Goal: Task Accomplishment & Management: Use online tool/utility

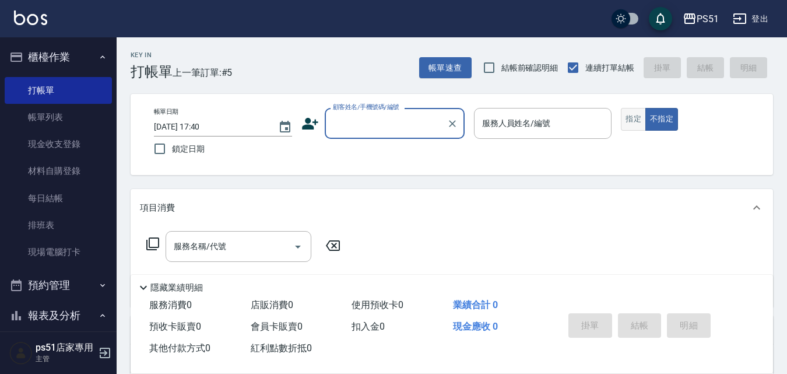
click at [636, 118] on button "指定" at bounding box center [633, 119] width 25 height 23
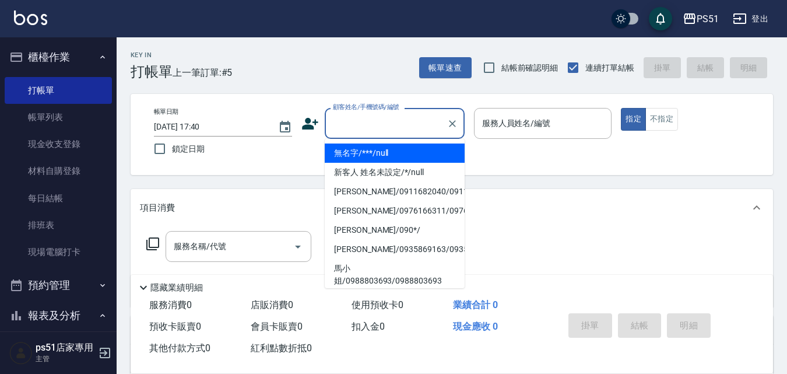
click at [386, 123] on input "顧客姓名/手機號碼/編號" at bounding box center [386, 123] width 112 height 20
click at [388, 154] on li "無名字/***/null" at bounding box center [395, 152] width 140 height 19
type input "無名字/***/null"
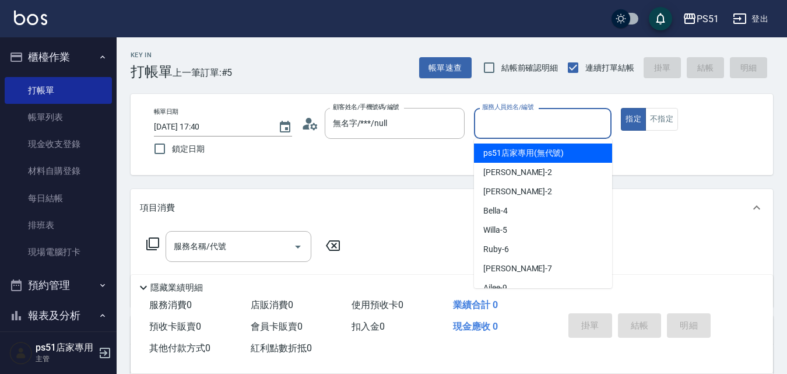
click at [510, 131] on input "服務人員姓名/編號" at bounding box center [543, 123] width 128 height 20
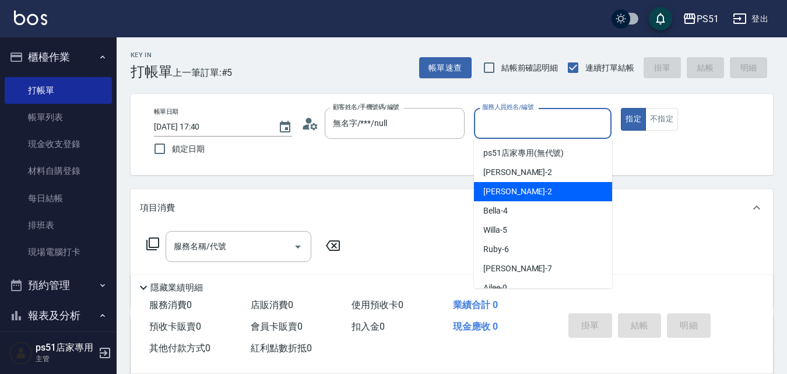
click at [539, 187] on div "[PERSON_NAME] -2" at bounding box center [543, 191] width 138 height 19
type input "[PERSON_NAME]-2"
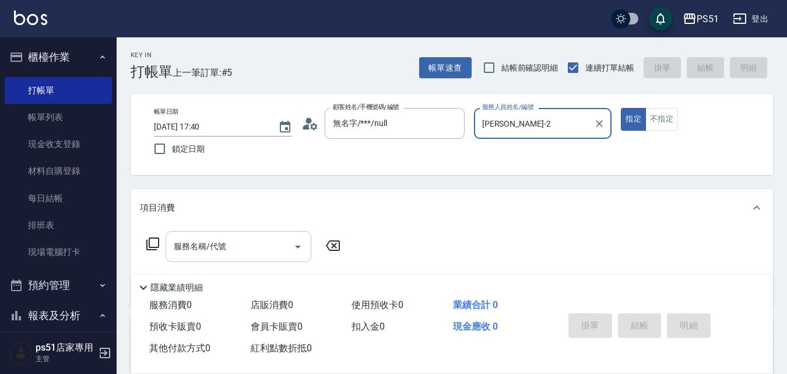
click at [278, 243] on input "服務名稱/代號" at bounding box center [230, 246] width 118 height 20
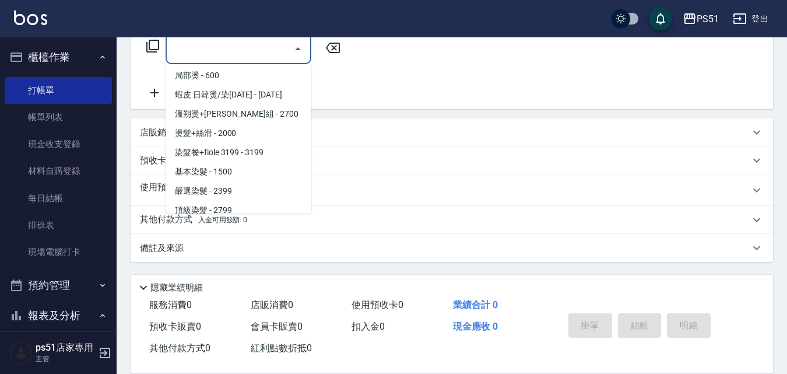
scroll to position [952, 0]
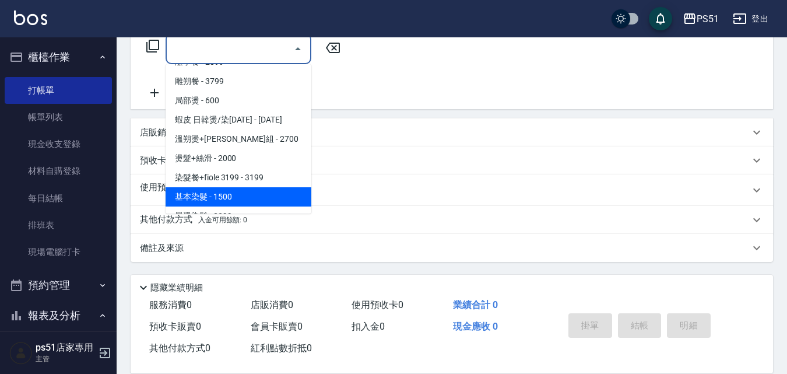
click at [247, 195] on span "基本染髮 - 1500" at bounding box center [239, 196] width 146 height 19
type input "基本染髮(401)"
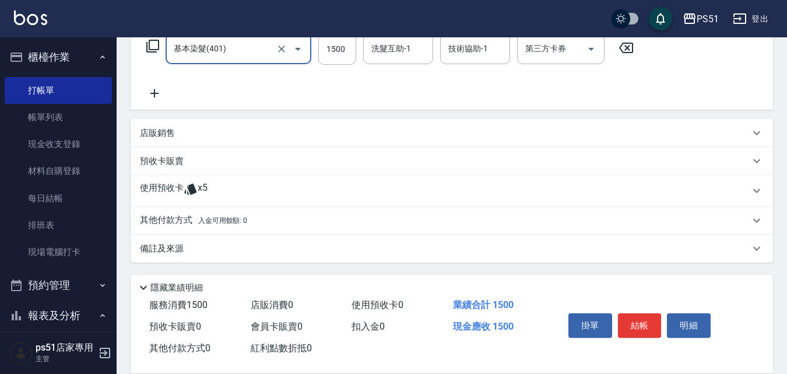
scroll to position [62, 0]
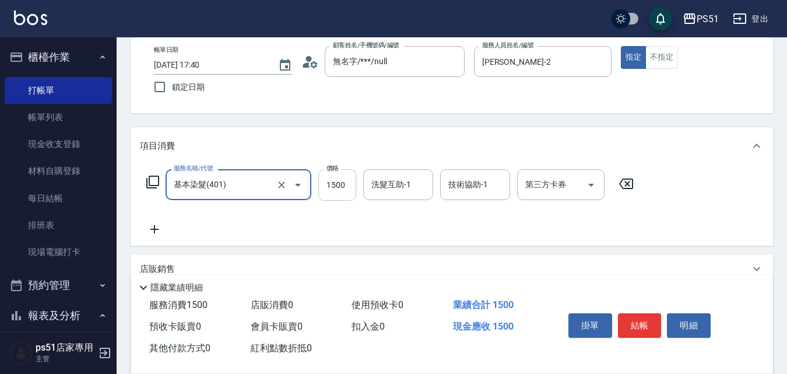
click at [343, 189] on input "1500" at bounding box center [337, 184] width 38 height 31
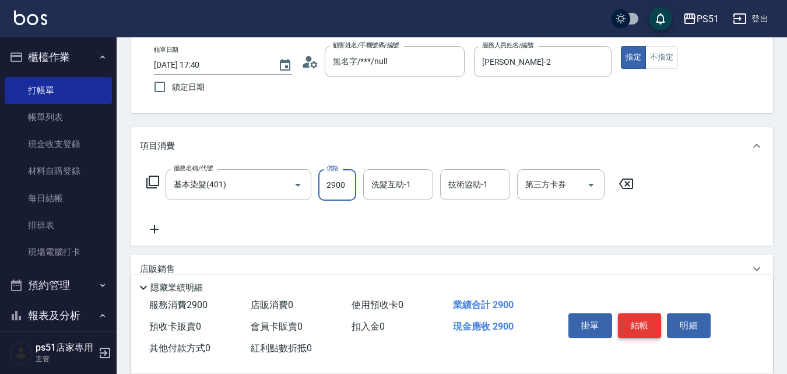
type input "2900"
click at [647, 321] on button "結帳" at bounding box center [640, 325] width 44 height 24
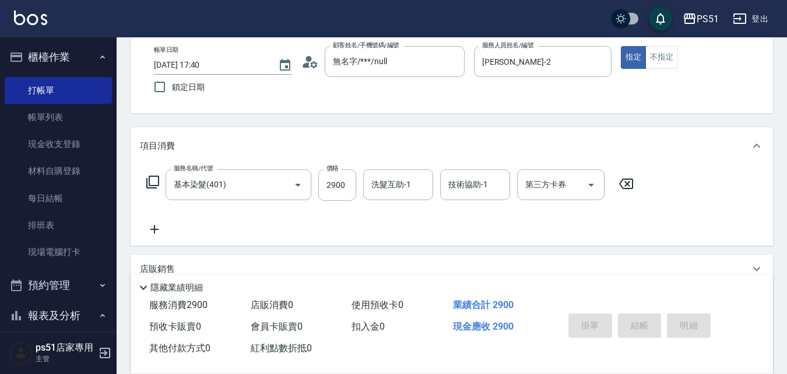
type input "[DATE] 18:21"
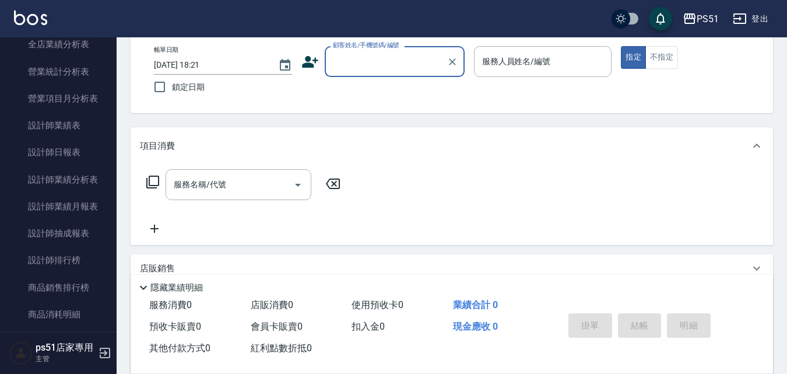
scroll to position [544, 0]
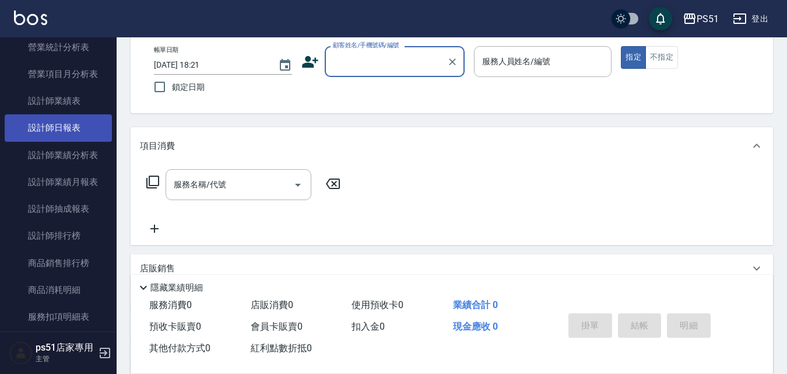
click at [66, 132] on link "設計師日報表" at bounding box center [58, 127] width 107 height 27
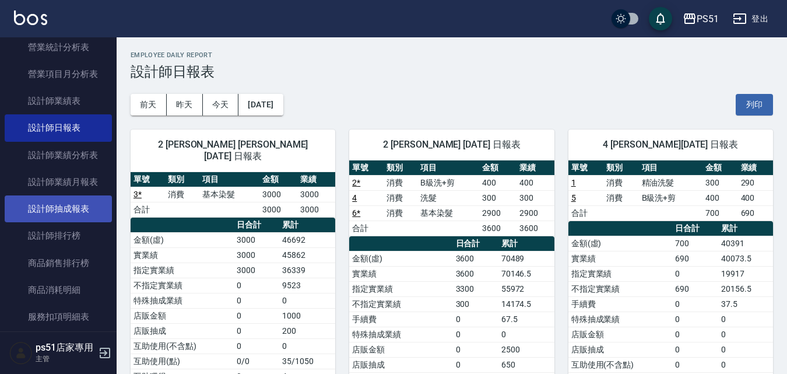
click at [72, 211] on link "設計師抽成報表" at bounding box center [58, 208] width 107 height 27
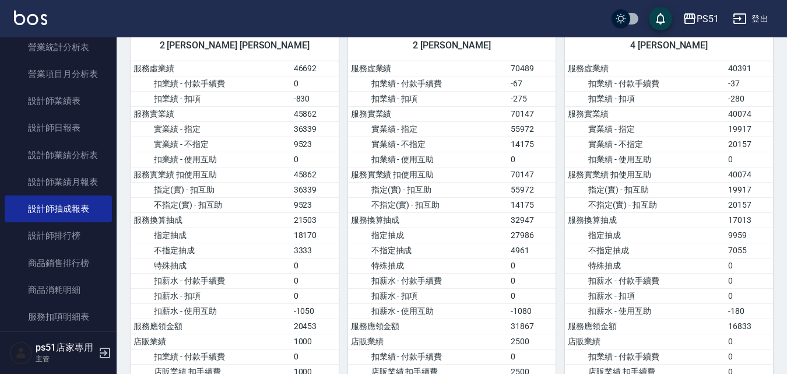
scroll to position [136, 0]
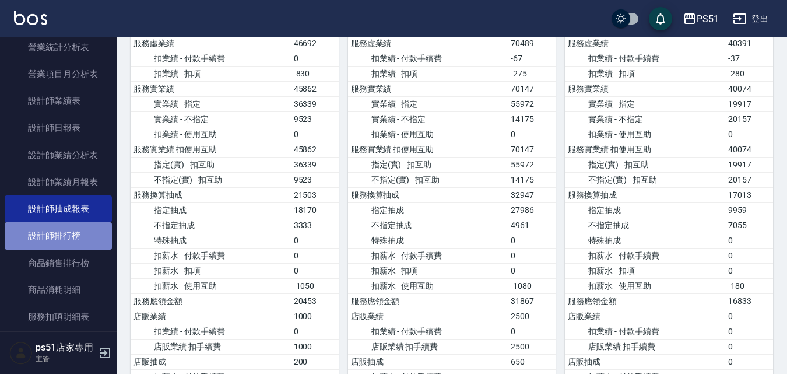
click at [83, 232] on link "設計師排行榜" at bounding box center [58, 235] width 107 height 27
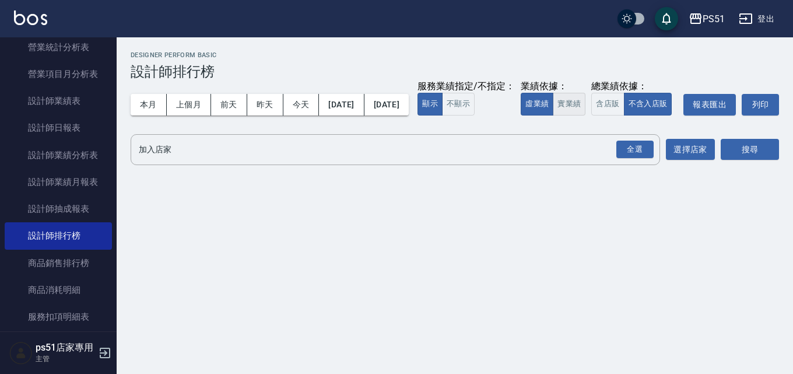
click at [553, 115] on button "實業績" at bounding box center [569, 104] width 33 height 23
click at [621, 159] on div "全選" at bounding box center [634, 150] width 37 height 18
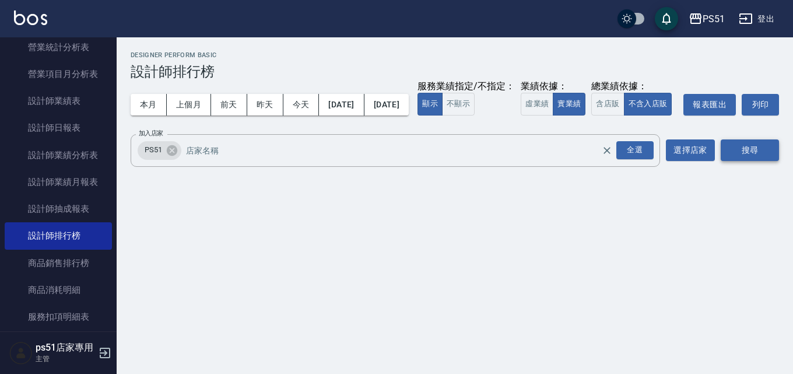
click at [738, 161] on button "搜尋" at bounding box center [750, 150] width 58 height 22
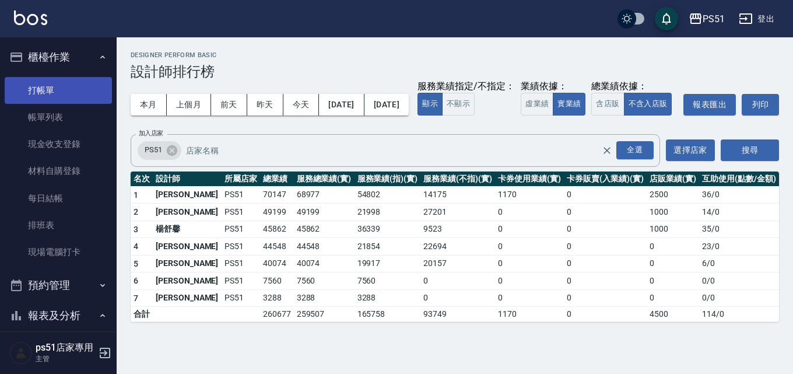
click at [48, 84] on link "打帳單" at bounding box center [58, 90] width 107 height 27
